Goal: Information Seeking & Learning: Learn about a topic

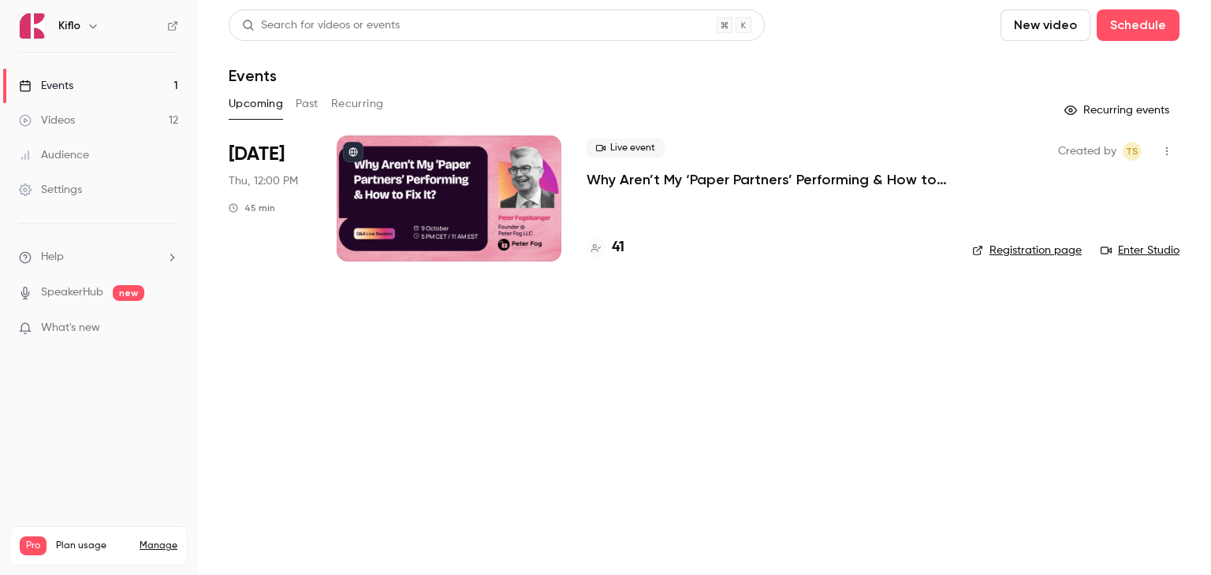
click at [636, 184] on p "Why Aren’t My ‘Paper Partners’ Performing & How to Fix It?" at bounding box center [766, 179] width 360 height 19
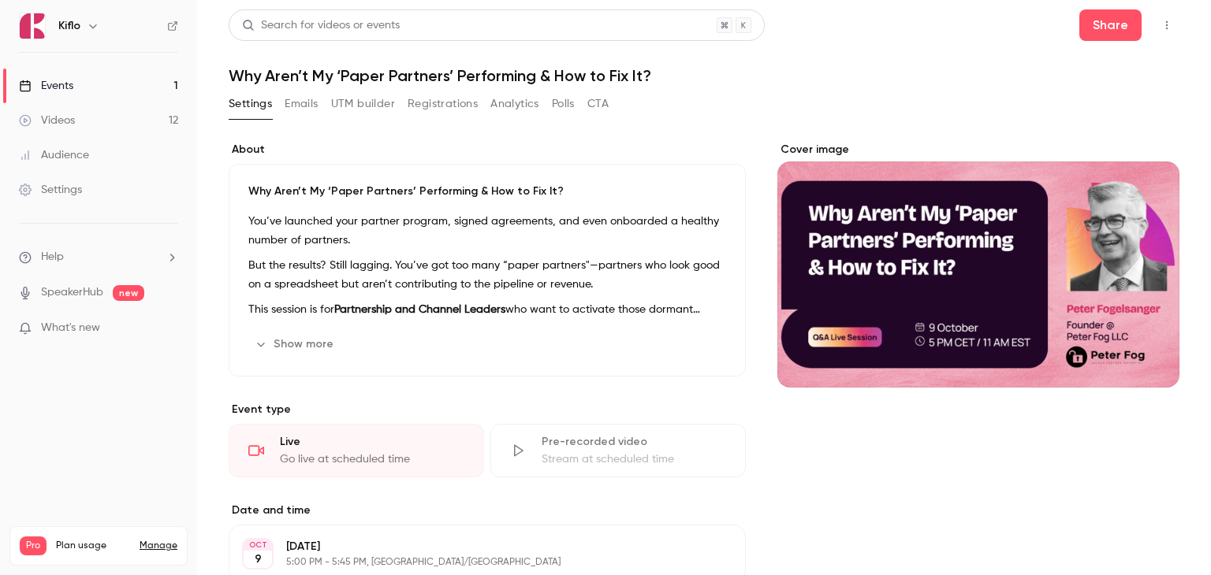
click at [422, 105] on button "Registrations" at bounding box center [443, 103] width 70 height 25
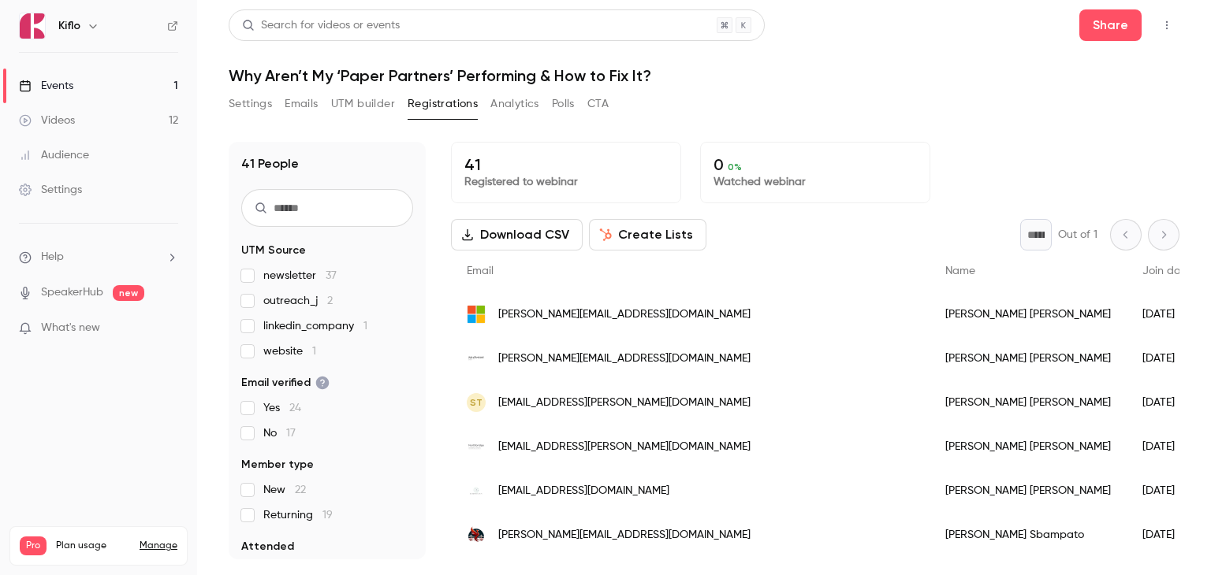
click at [95, 79] on link "Events 1" at bounding box center [98, 86] width 197 height 35
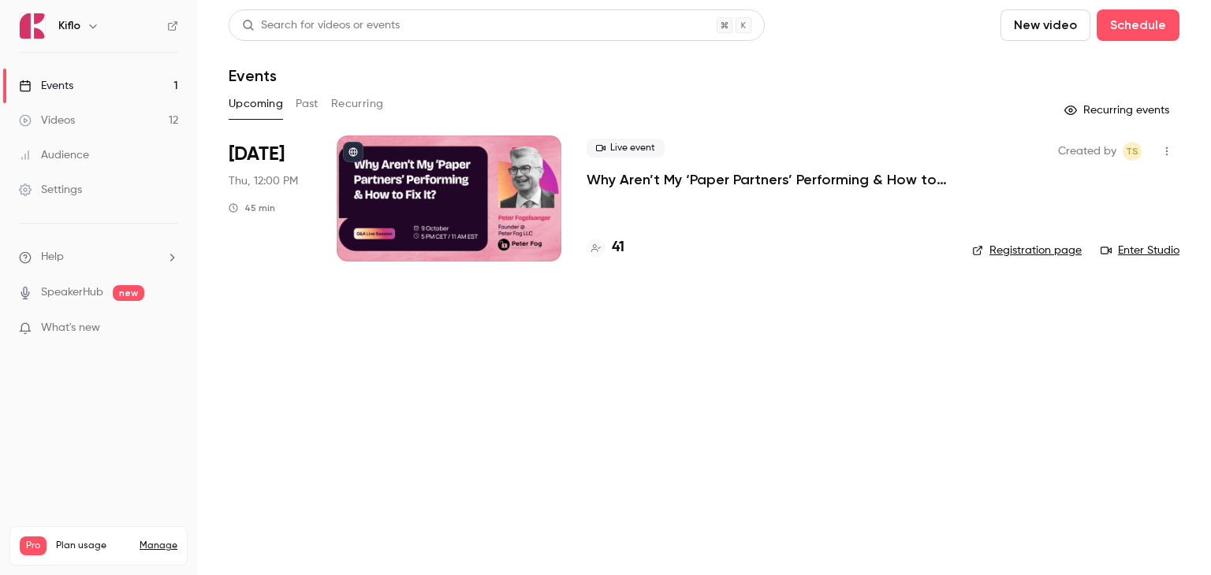
click at [466, 64] on header "Search for videos or events New video Schedule Events" at bounding box center [704, 47] width 951 height 76
